Goal: Information Seeking & Learning: Find specific fact

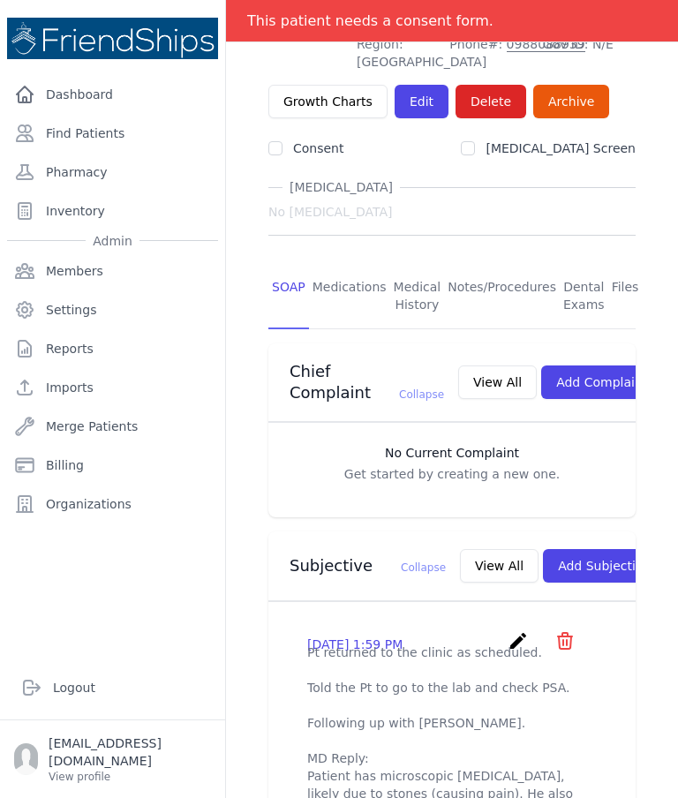
scroll to position [194, 0]
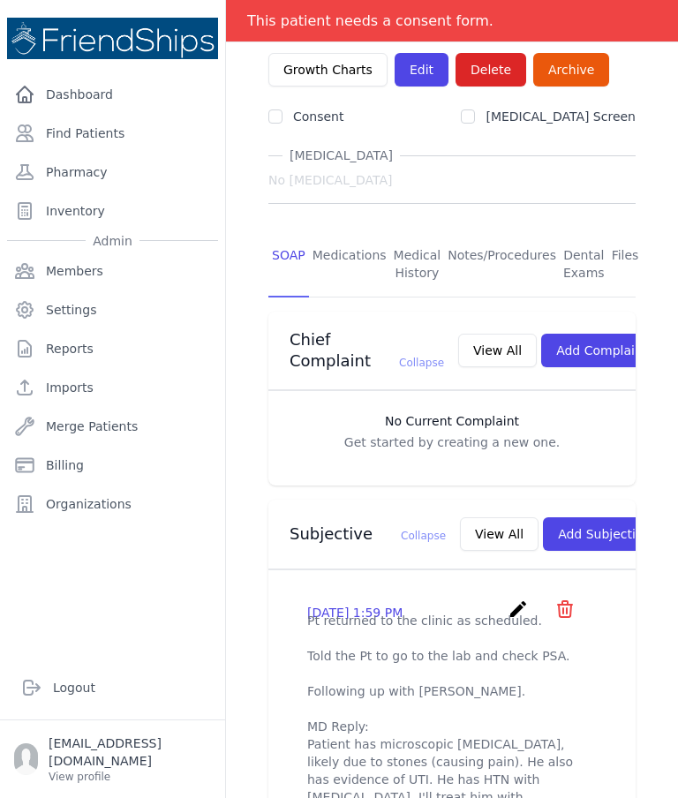
click at [343, 232] on link "Medications" at bounding box center [349, 264] width 81 height 65
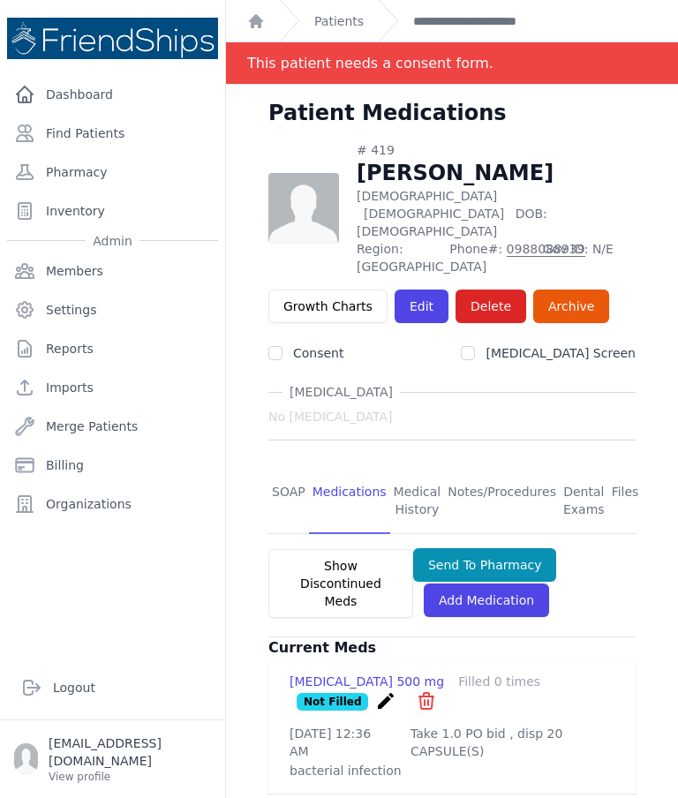
click at [285, 469] on link "SOAP" at bounding box center [288, 501] width 41 height 65
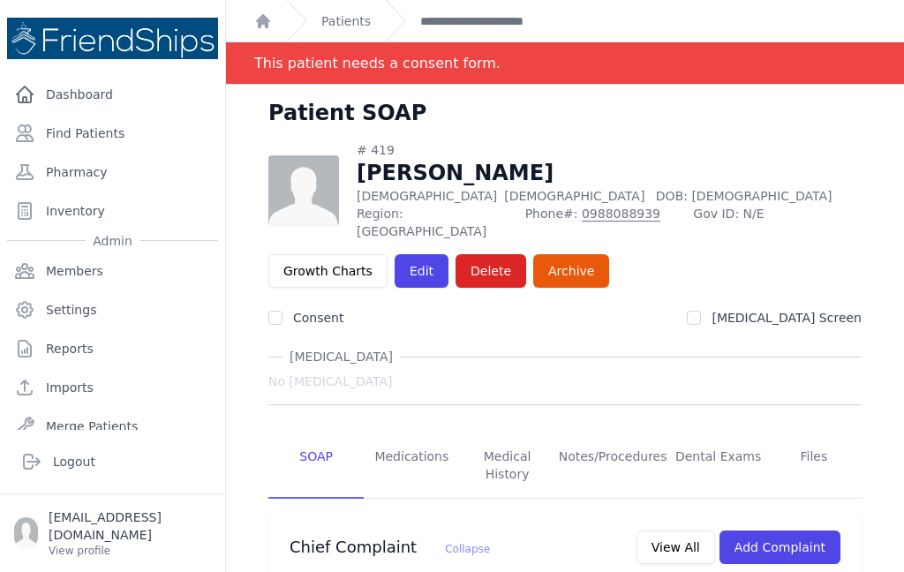
click at [677, 141] on div "# 419 Ibrahim Hassan Ghayyadh Male 55 Years Old DOB: 1970-Apr-06 Region: Hamadi…" at bounding box center [565, 190] width 594 height 99
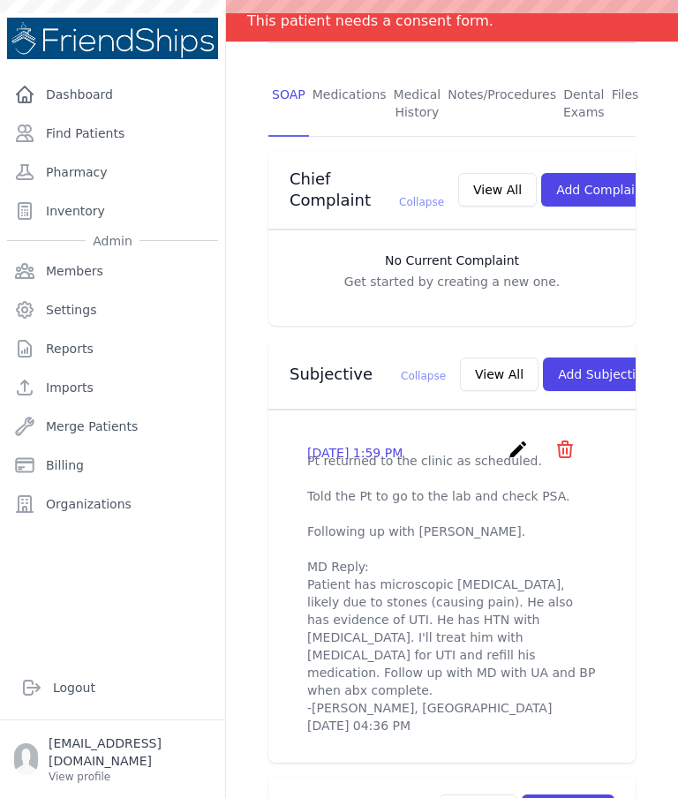
scroll to position [397, 0]
click at [460, 359] on button "View All" at bounding box center [499, 376] width 79 height 34
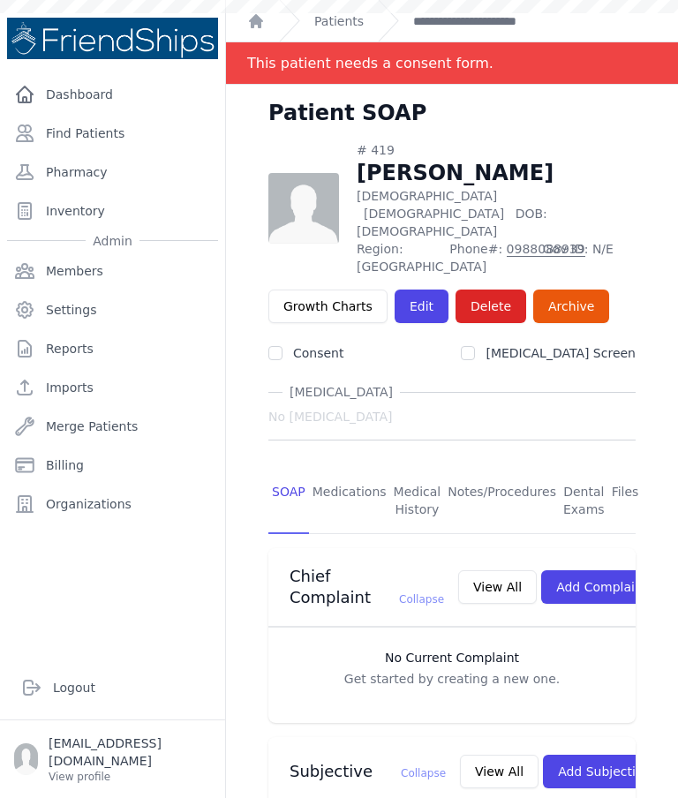
scroll to position [0, 0]
click at [427, 290] on link "Edit" at bounding box center [422, 307] width 54 height 34
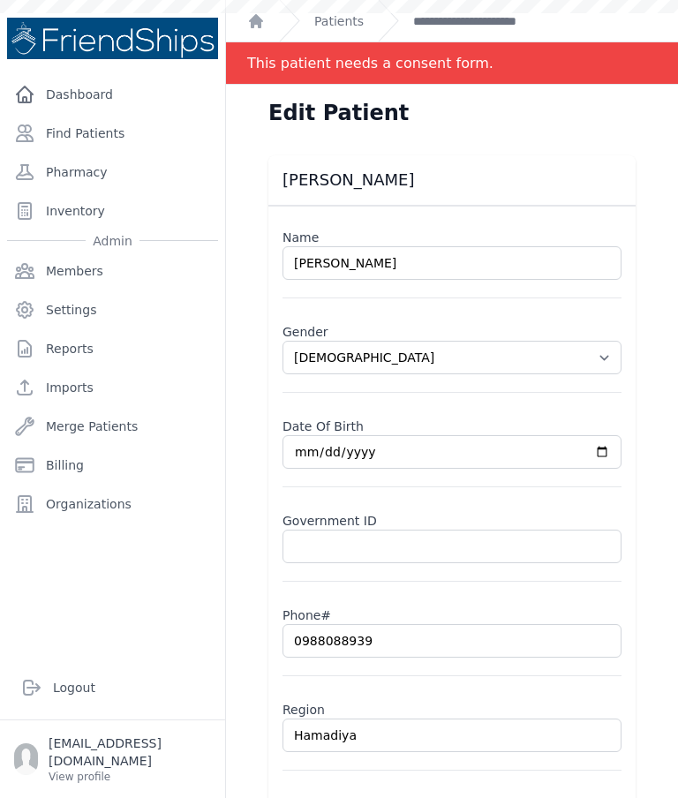
select select "[DEMOGRAPHIC_DATA]"
click at [354, 21] on link "Patients" at bounding box center [338, 21] width 49 height 18
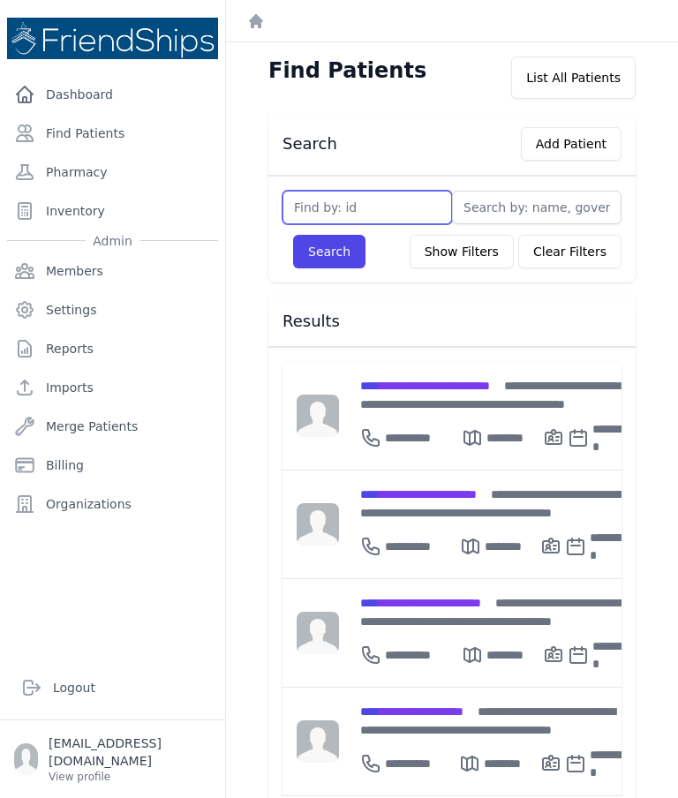
click at [398, 208] on input "text" at bounding box center [368, 208] width 170 height 34
type input "79"
click at [328, 253] on button "Search" at bounding box center [329, 252] width 72 height 34
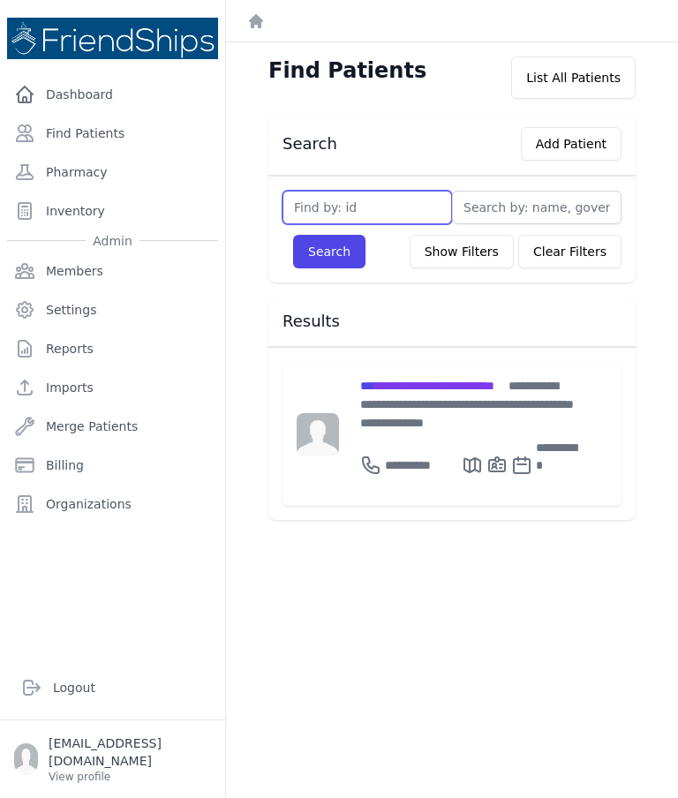
click at [366, 208] on input "text" at bounding box center [368, 208] width 170 height 34
type input "78"
click at [323, 259] on button "Search" at bounding box center [329, 252] width 72 height 34
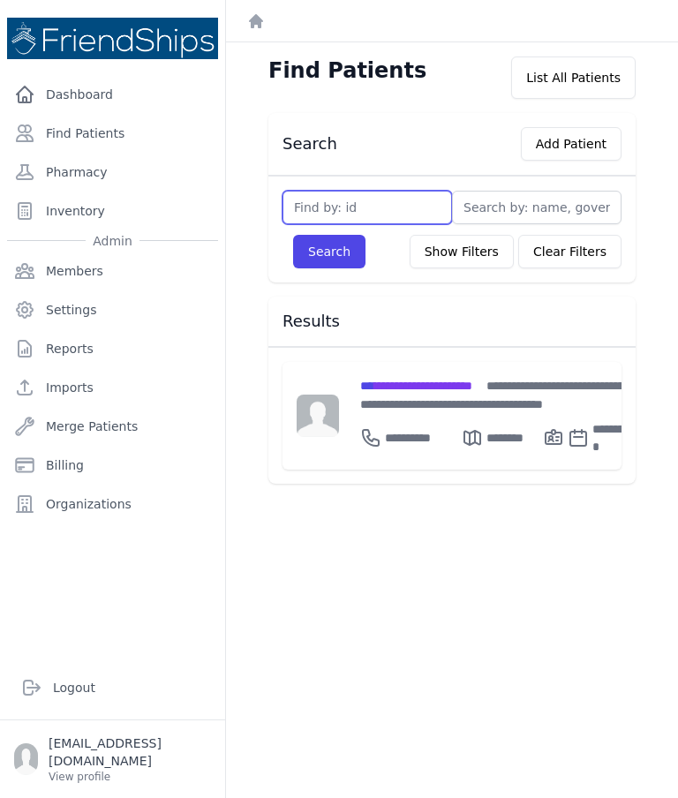
click at [358, 209] on input "text" at bounding box center [368, 208] width 170 height 34
type input "171"
click at [341, 246] on button "Search" at bounding box center [329, 252] width 72 height 34
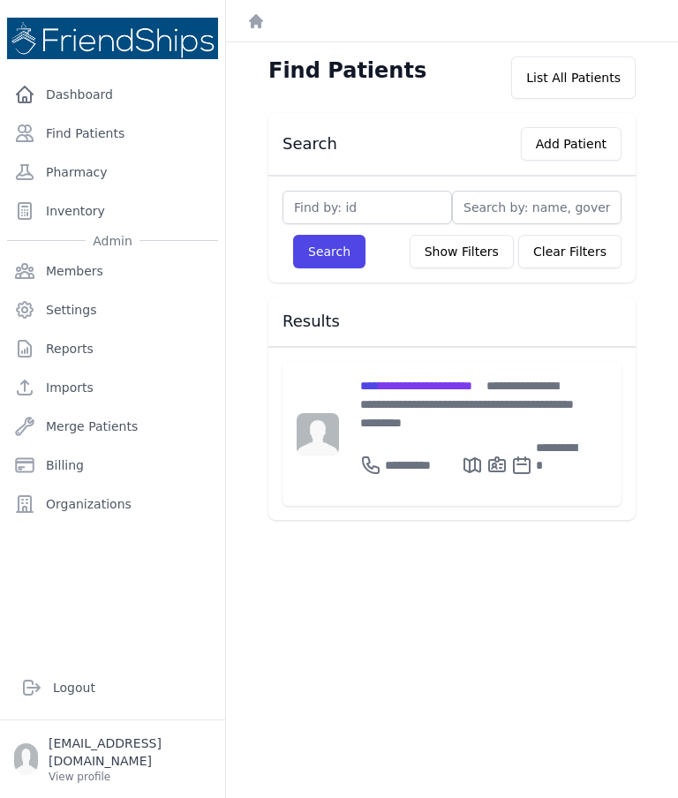
click at [389, 207] on input "text" at bounding box center [368, 208] width 170 height 34
click at [381, 205] on input "text" at bounding box center [368, 208] width 170 height 34
click at [508, 208] on input "text" at bounding box center [537, 208] width 170 height 34
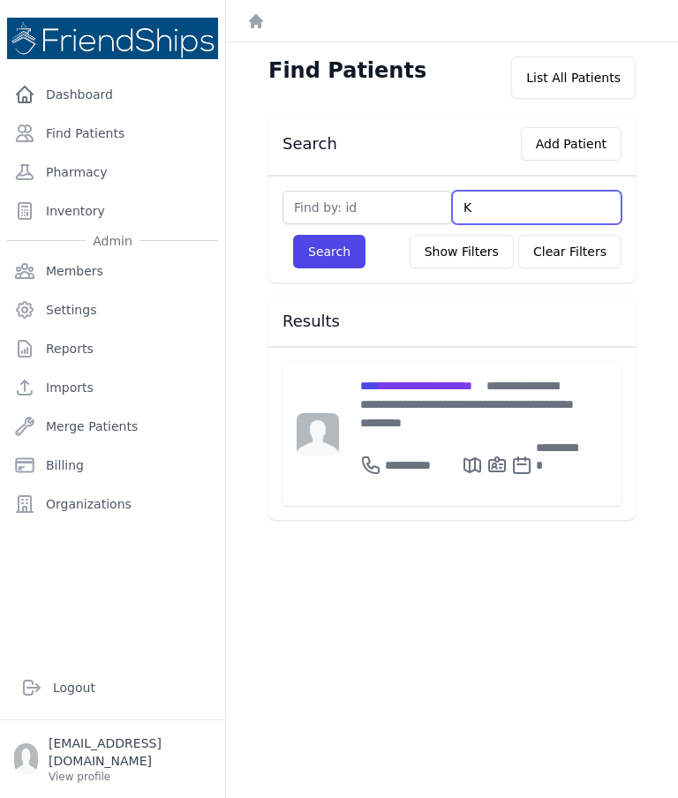
type input "Kh"
type input "Kha"
type input "Khab"
type input "Khabi"
type input "Khabib"
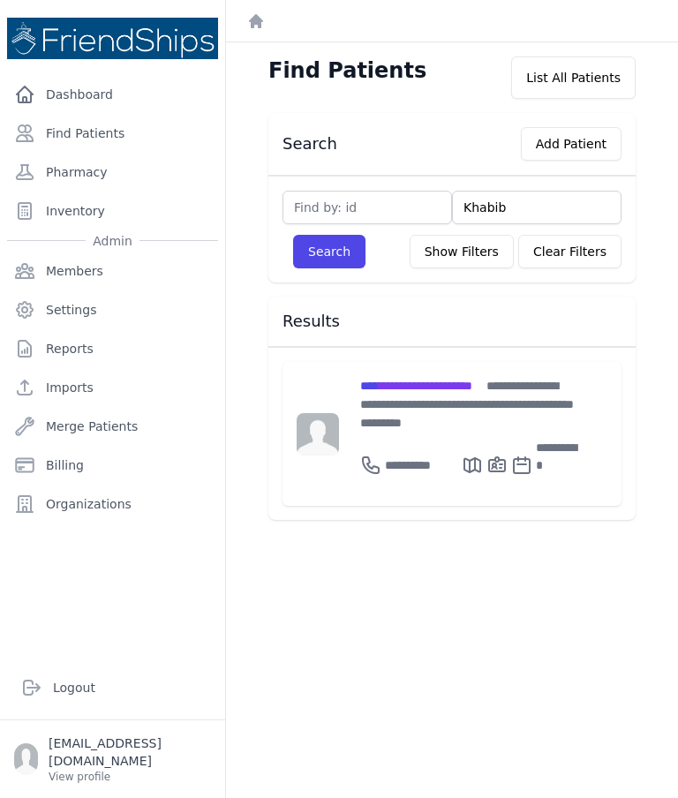
click at [334, 250] on button "Search" at bounding box center [329, 252] width 72 height 34
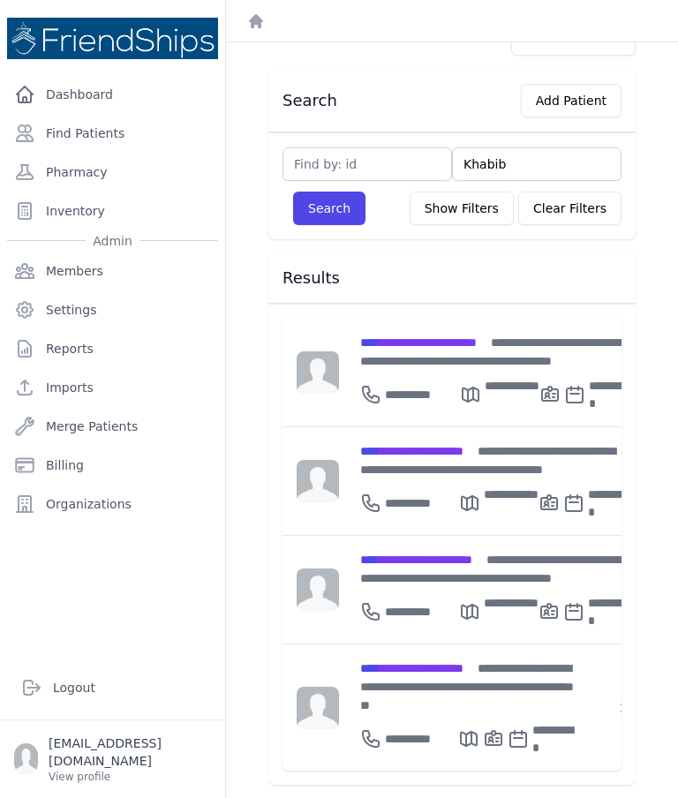
scroll to position [42, 0]
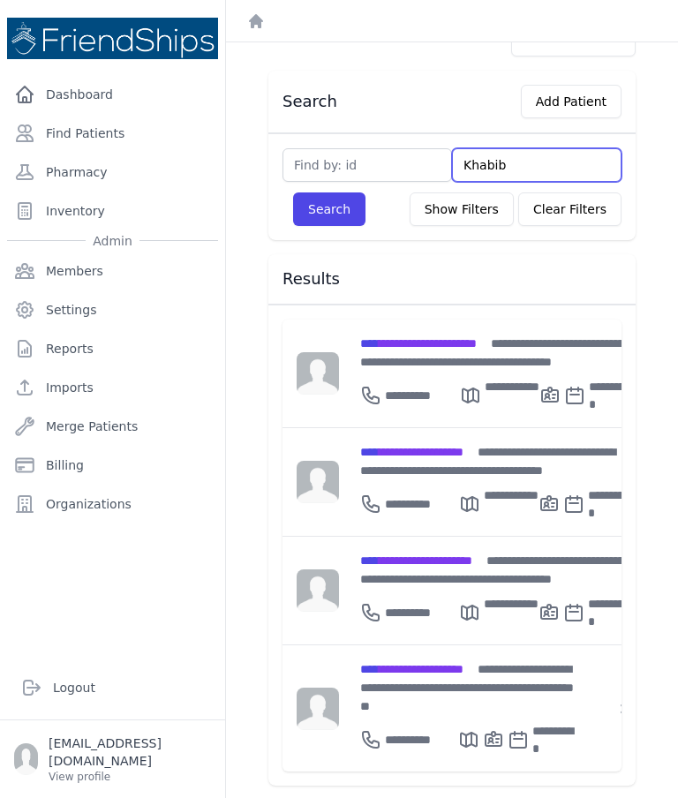
click at [538, 158] on input "Khabib" at bounding box center [537, 165] width 170 height 34
type input "Khab"
type input "Khabe"
type input "Khabeb"
click at [319, 212] on button "Search" at bounding box center [329, 210] width 72 height 34
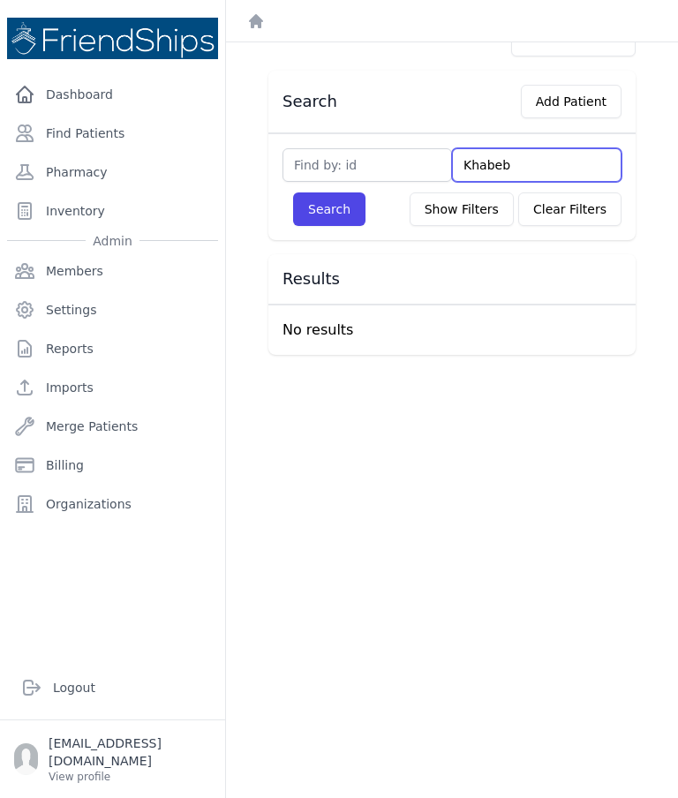
click at [548, 156] on input "Khabeb" at bounding box center [537, 165] width 170 height 34
type input "Khab"
type input "Khaba"
click at [317, 210] on button "Search" at bounding box center [329, 210] width 72 height 34
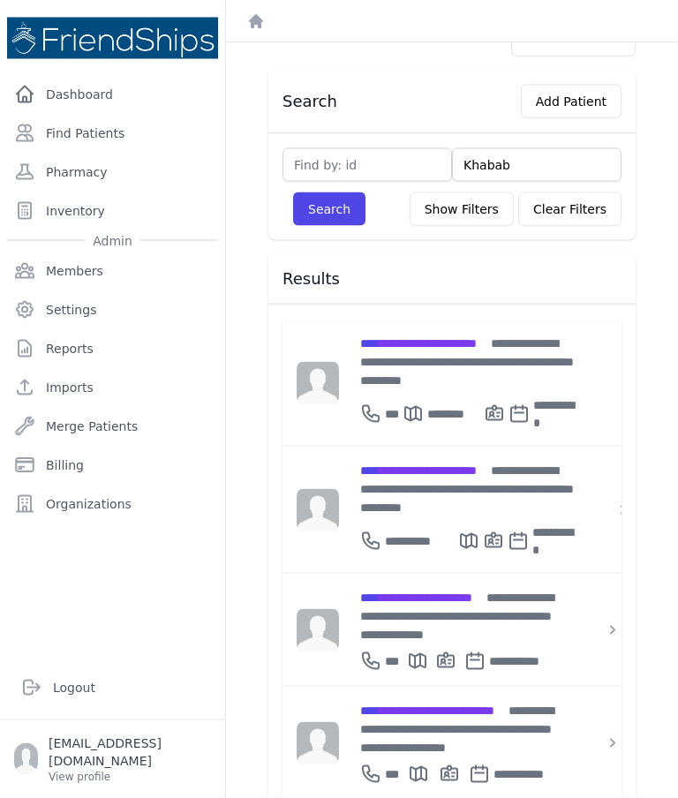
scroll to position [49, 0]
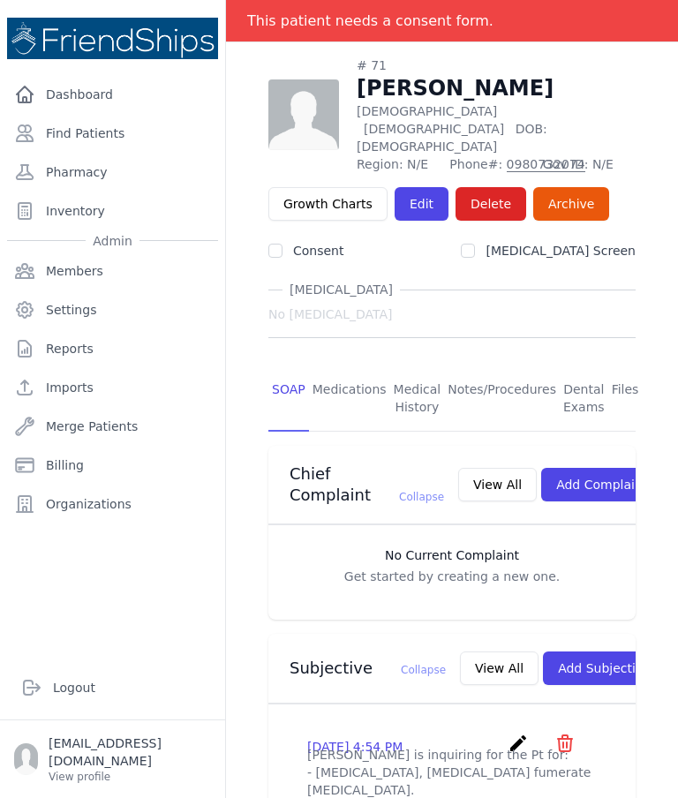
click at [80, 116] on link "Find Patients" at bounding box center [112, 133] width 211 height 35
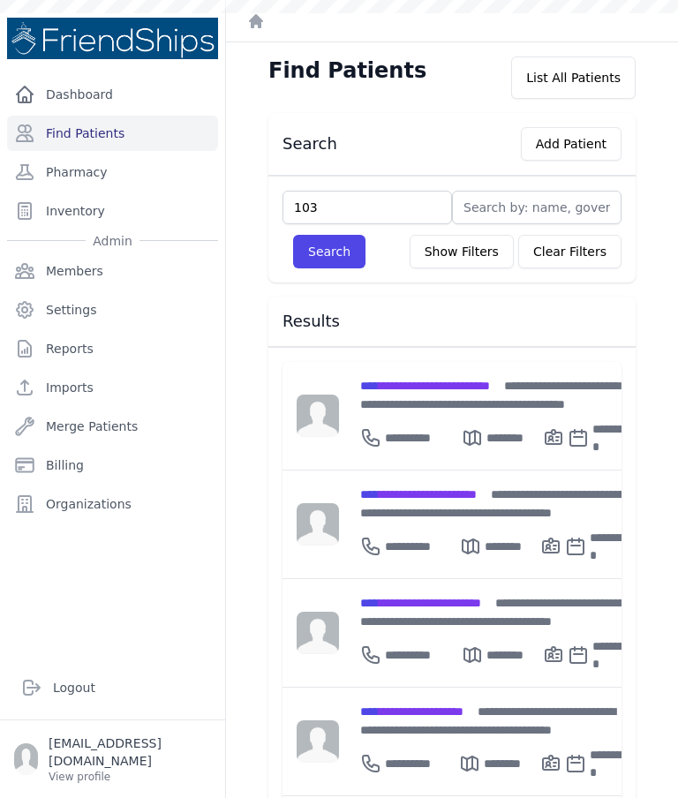
type input "103"
click at [347, 254] on button "Search" at bounding box center [329, 252] width 72 height 34
click at [416, 221] on input "text" at bounding box center [368, 208] width 170 height 34
type input "103"
click at [350, 243] on button "Search" at bounding box center [329, 252] width 72 height 34
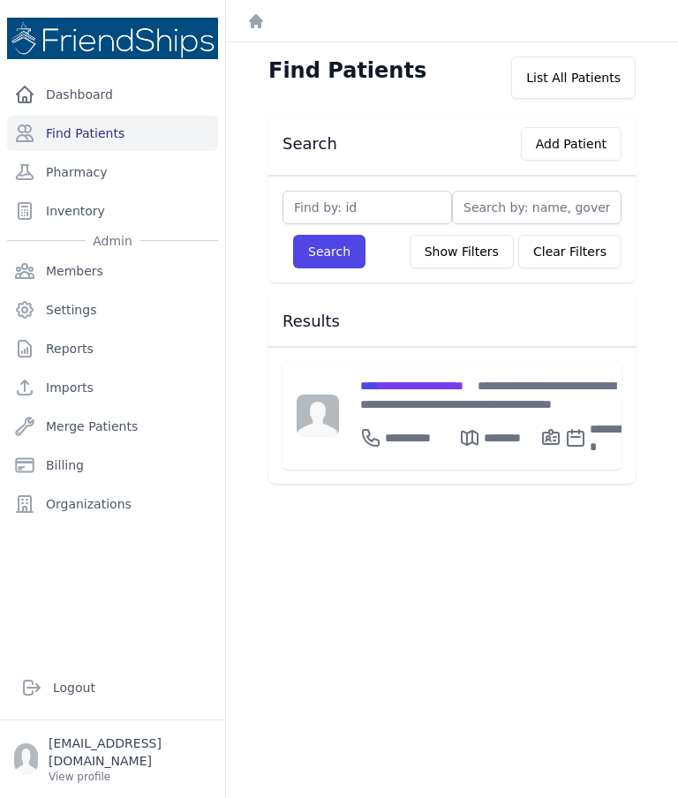
click at [447, 386] on span "**********" at bounding box center [411, 386] width 103 height 12
